Goal: Task Accomplishment & Management: Complete application form

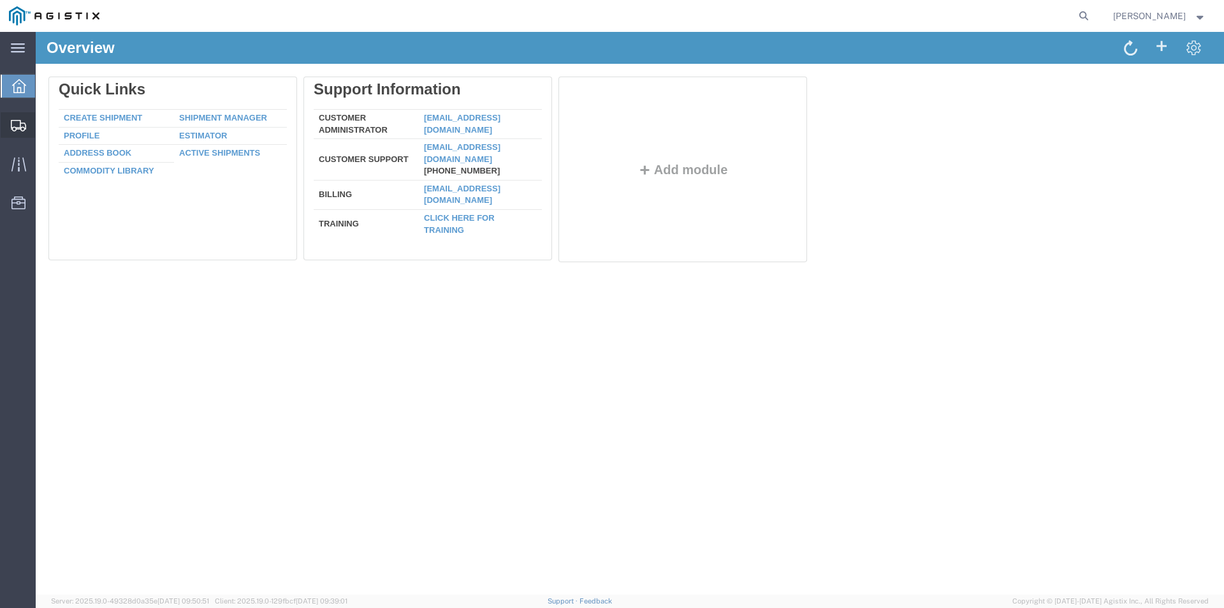
click at [0, 0] on span "Create from Template" at bounding box center [0, 0] width 0 height 0
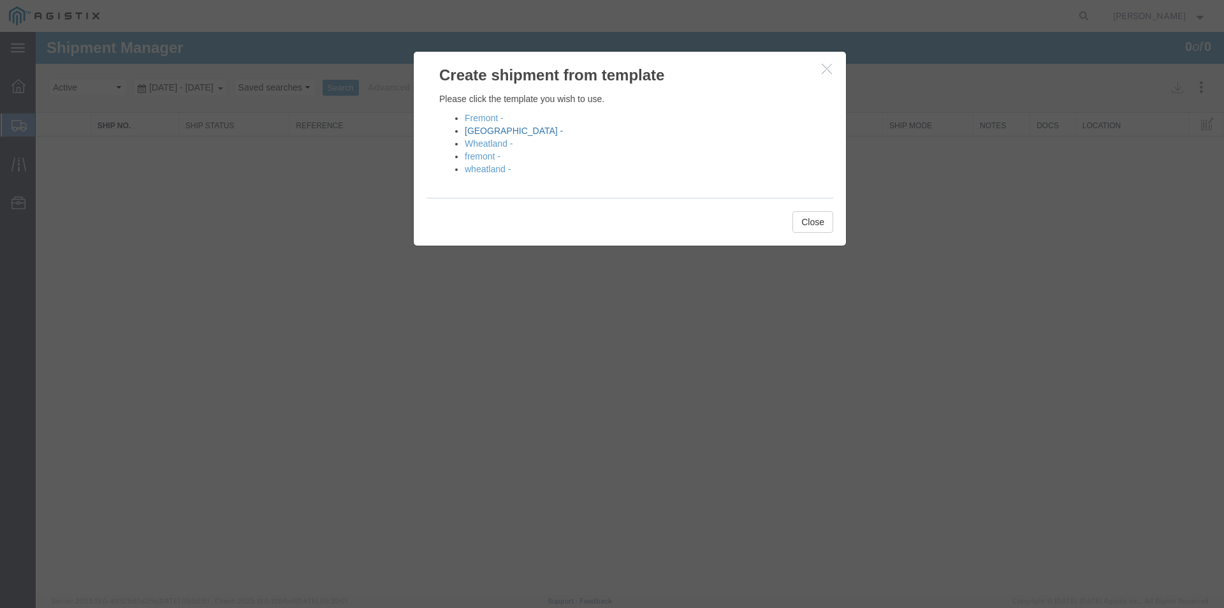
click at [479, 133] on link "[GEOGRAPHIC_DATA] -" at bounding box center [514, 131] width 98 height 10
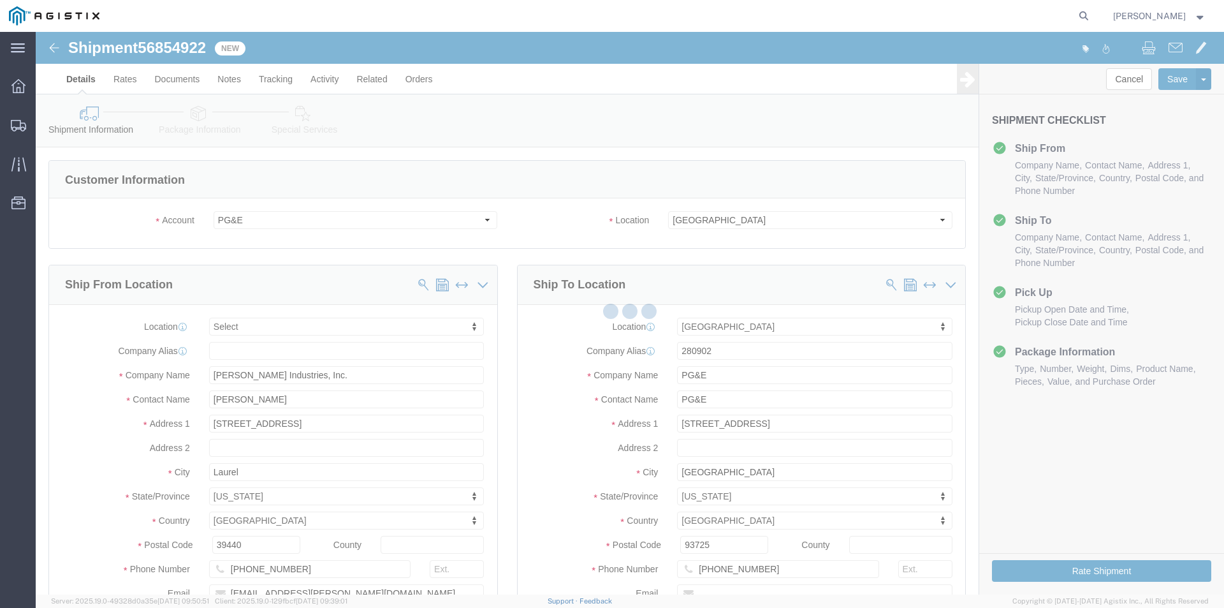
select select
select select "19745"
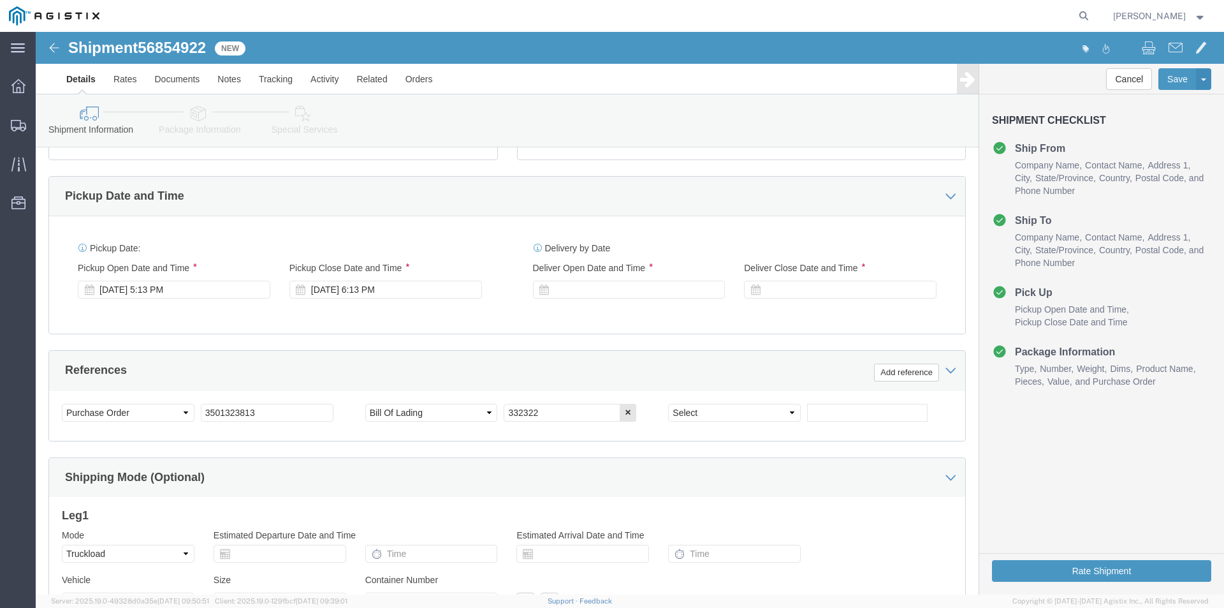
scroll to position [510, 0]
click div "[DATE] 5:13 PM"
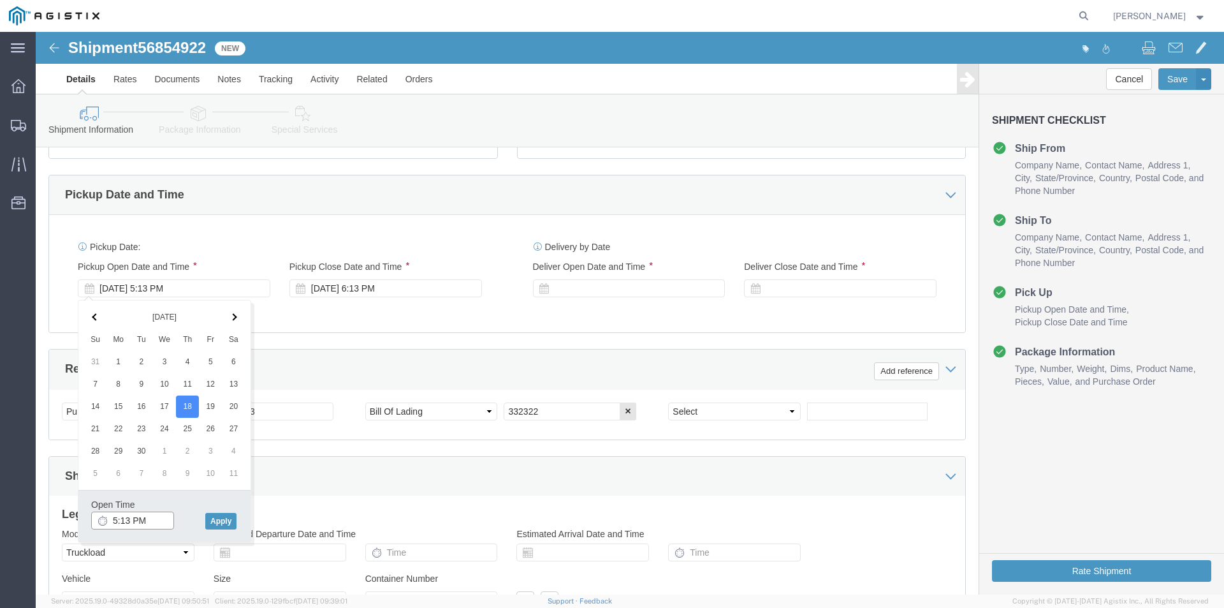
click input "5:13 PM"
type input "7:00 am"
click button "Apply"
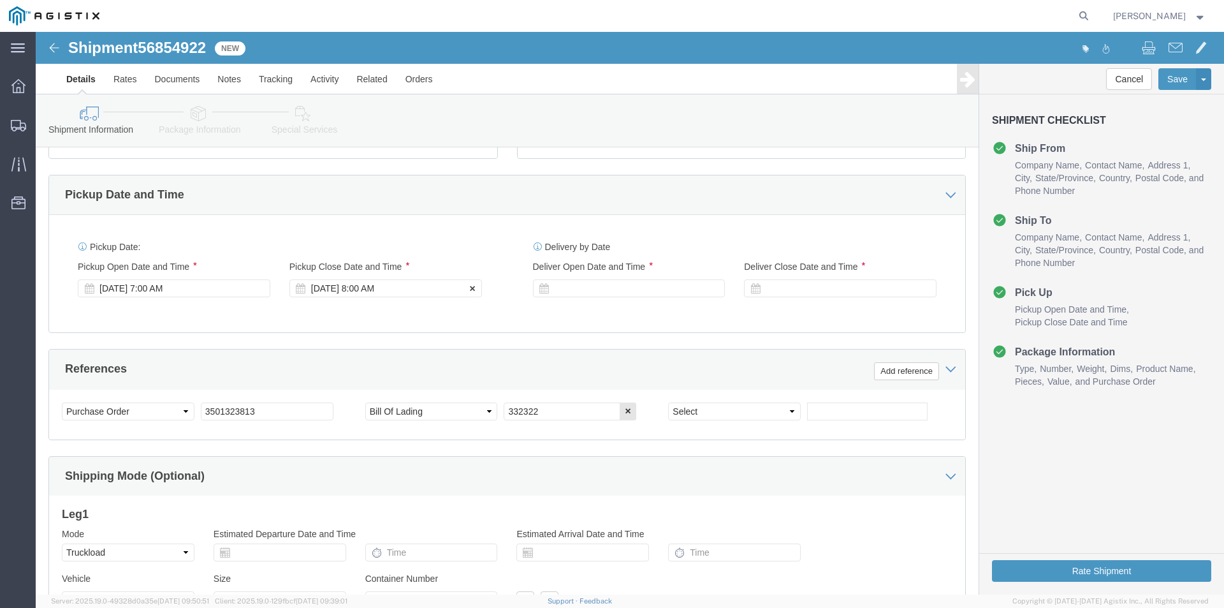
click div "[DATE] 8:00 AM"
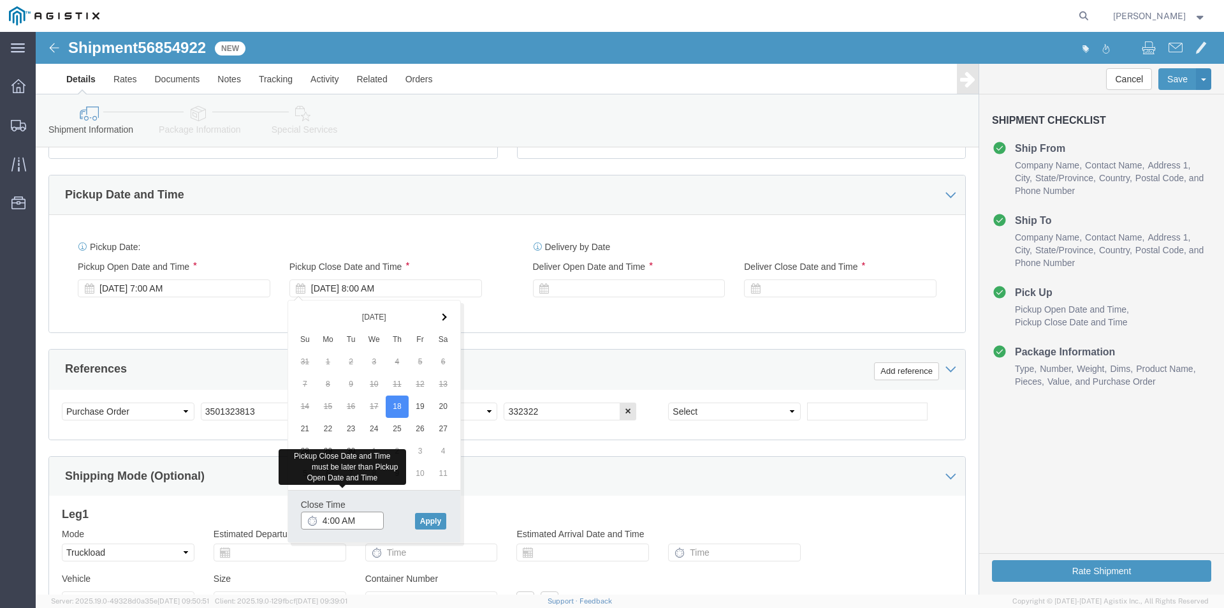
scroll to position [446, 0]
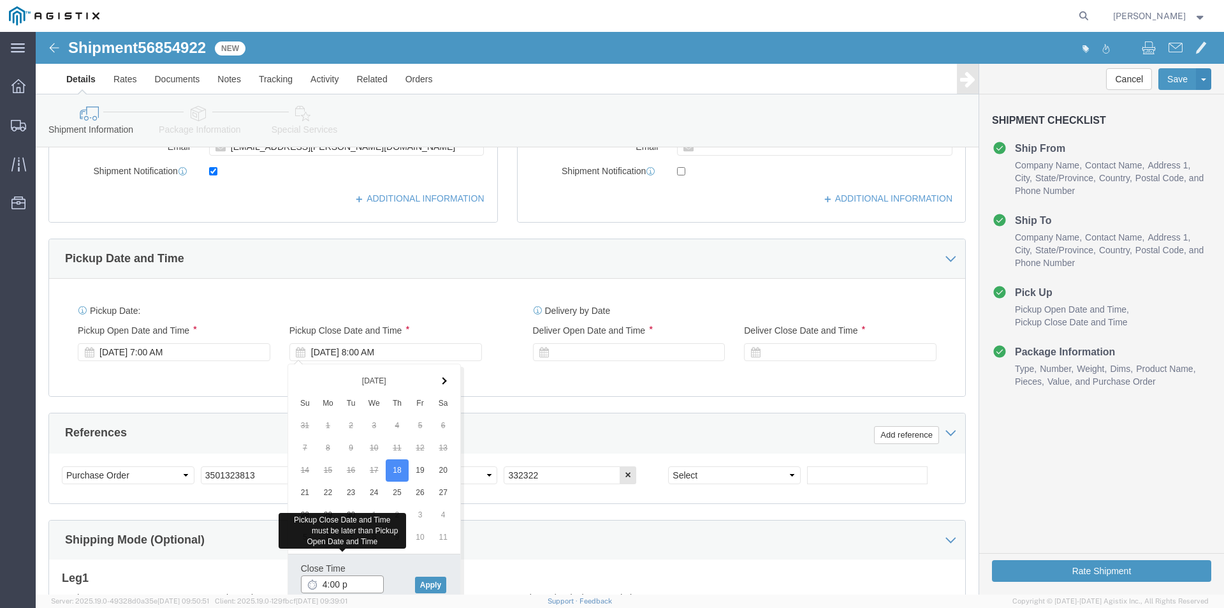
type input "4:00 pm"
click button "Apply"
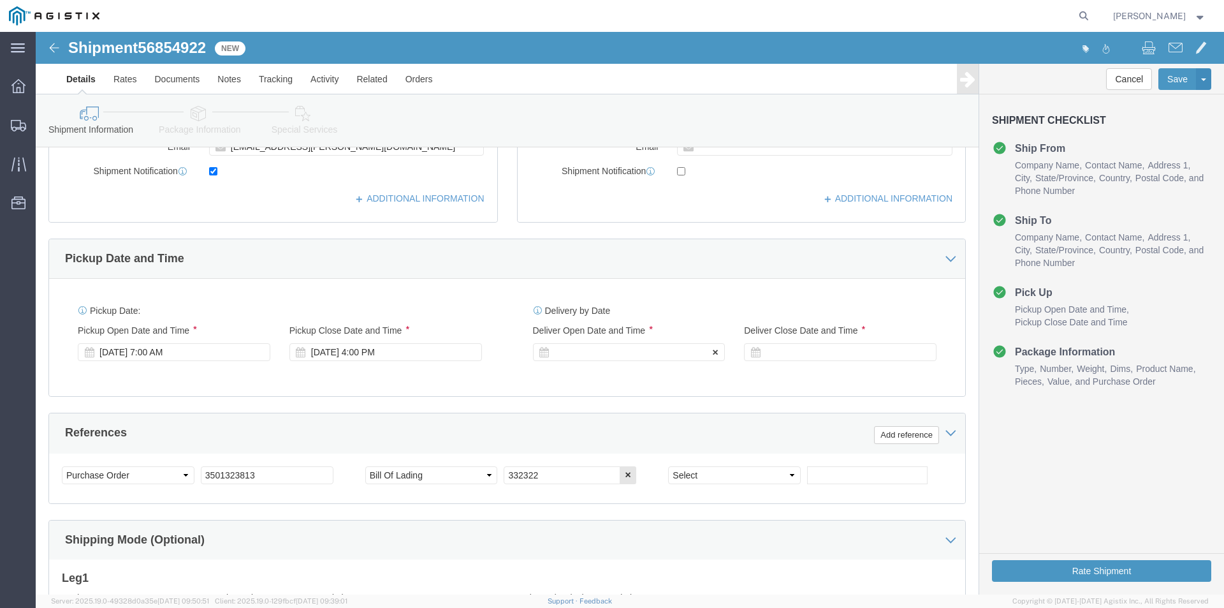
click div
click input "5:00 PM"
type input "7:00 am"
click button "Apply"
click div
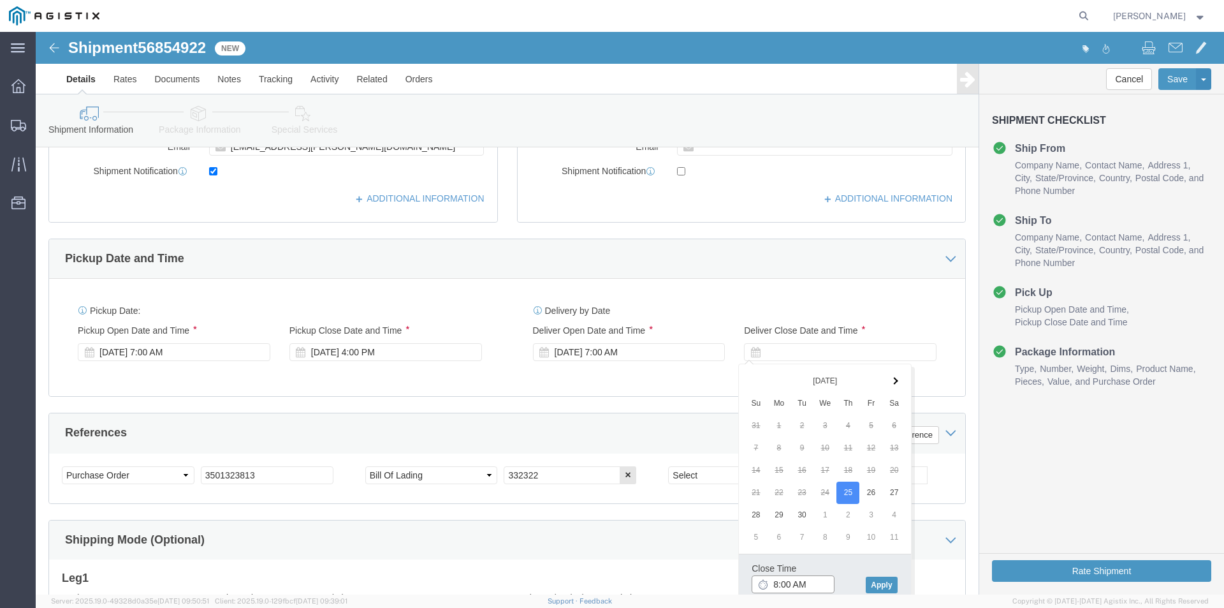
click input "8:00 AM"
type input "4:00 PM"
click button "Apply"
drag, startPoint x: 237, startPoint y: 444, endPoint x: 150, endPoint y: 451, distance: 87.1
click div "Select Account Type Activity ID Airline Appointment Number ASN Batch Request # …"
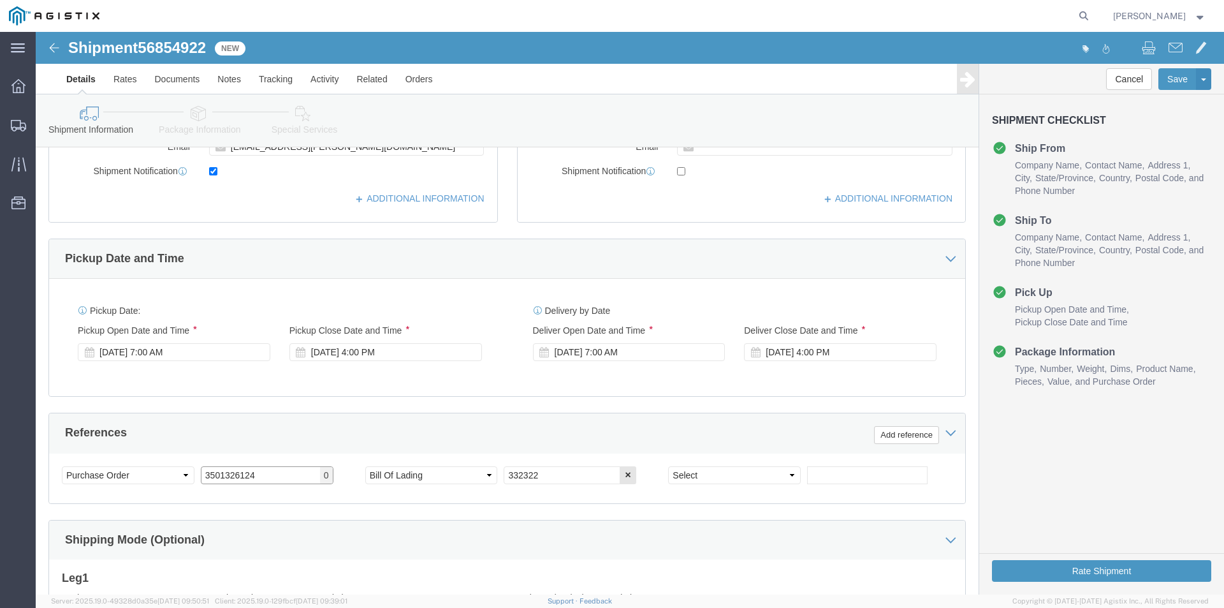
type input "3501326124"
drag, startPoint x: 511, startPoint y: 443, endPoint x: 453, endPoint y: 451, distance: 59.2
click div "Select Account Type Activity ID Airline Appointment Number ASN Batch Request # …"
type input "348078"
click select "Select Account Type Activity ID Airline Appointment Number ASN Batch Request # …"
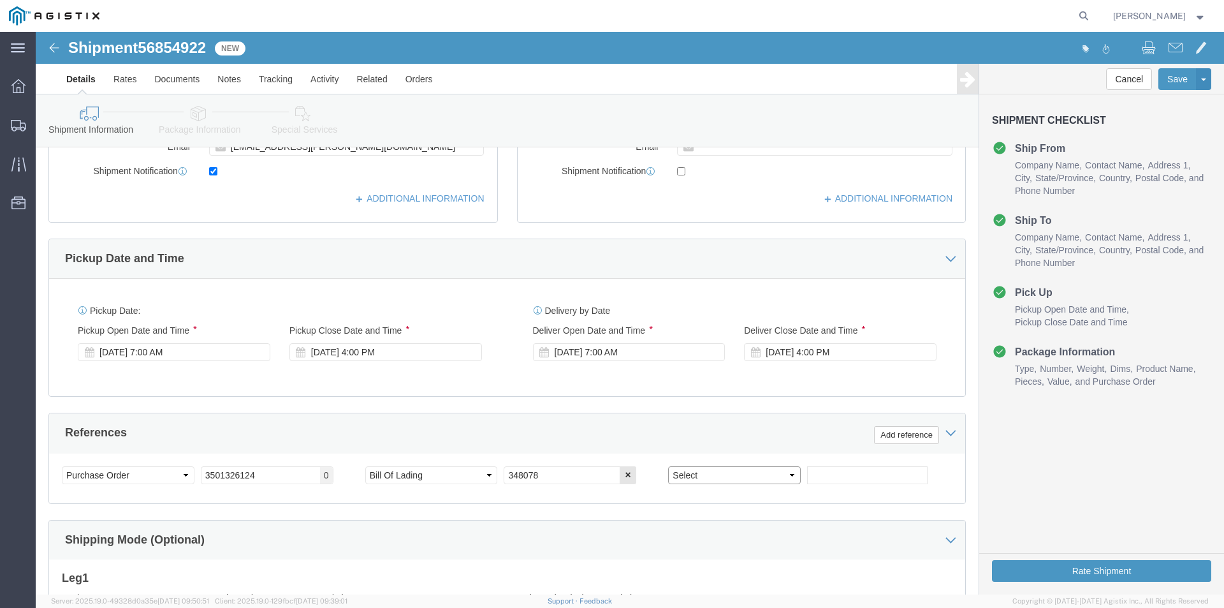
select select "BOOKINGNUM"
click select "Select Account Type Activity ID Airline Appointment Number ASN Batch Request # …"
click input "text"
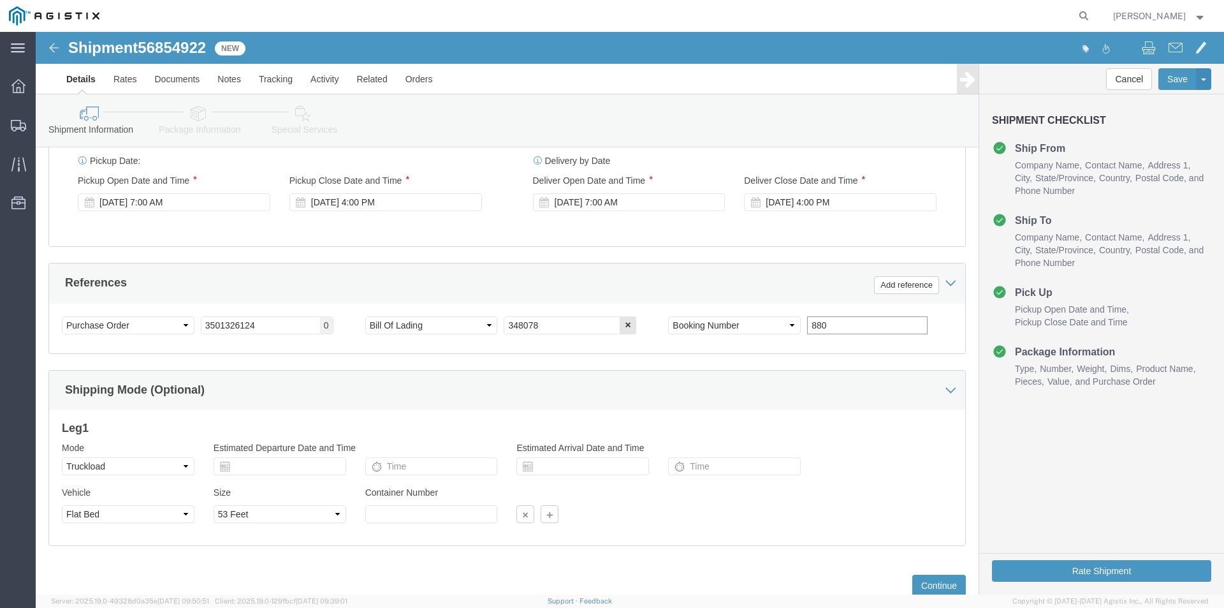
scroll to position [637, 0]
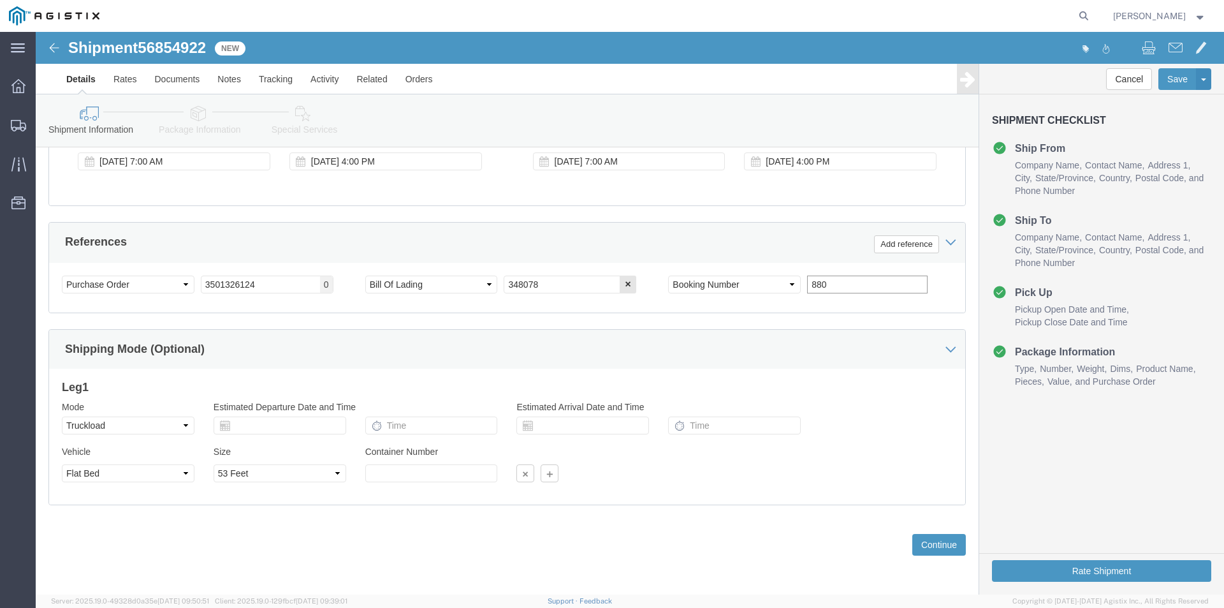
type input "880"
click button "Rate Shipment"
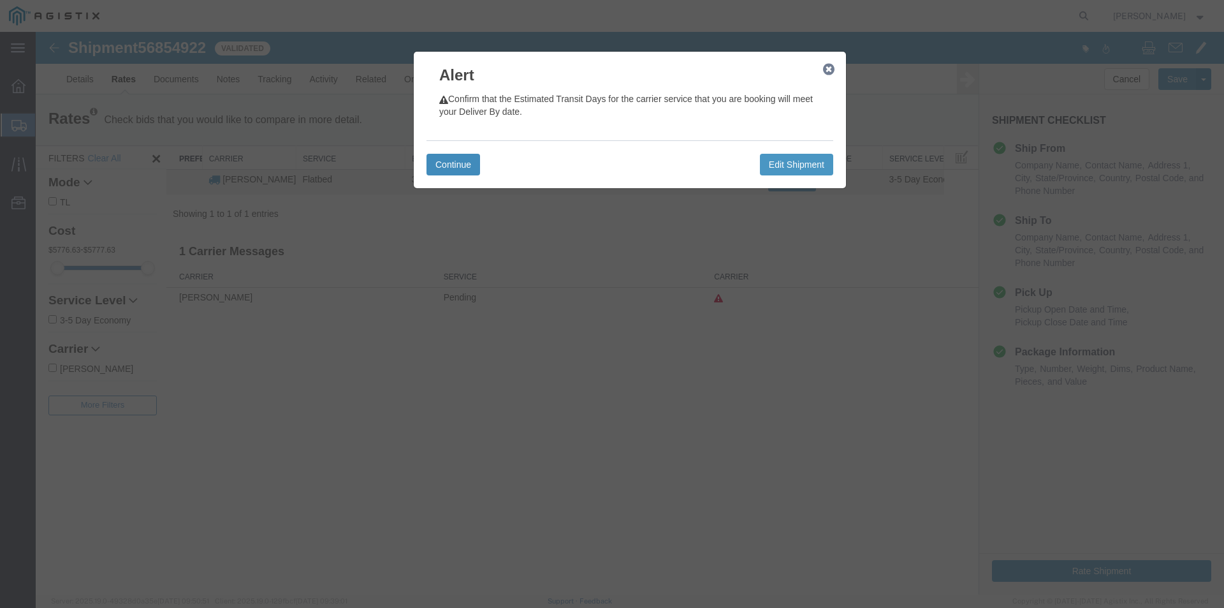
click at [446, 166] on button "Continue" at bounding box center [454, 165] width 54 height 22
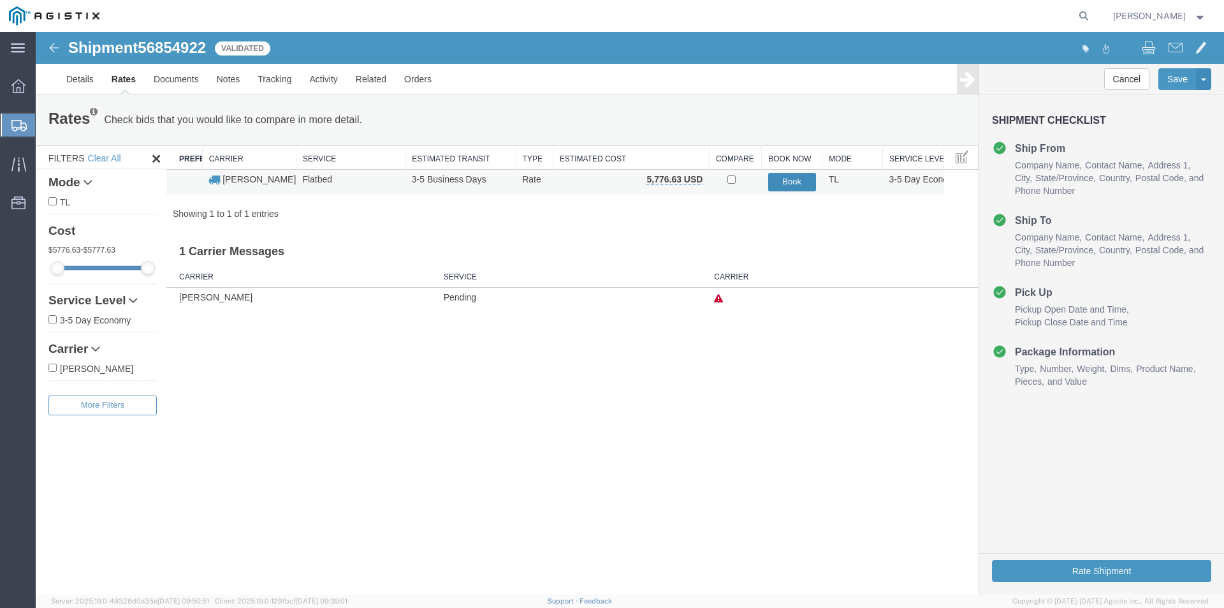
click at [785, 186] on button "Book" at bounding box center [792, 182] width 48 height 18
